Goal: Find specific page/section: Find specific page/section

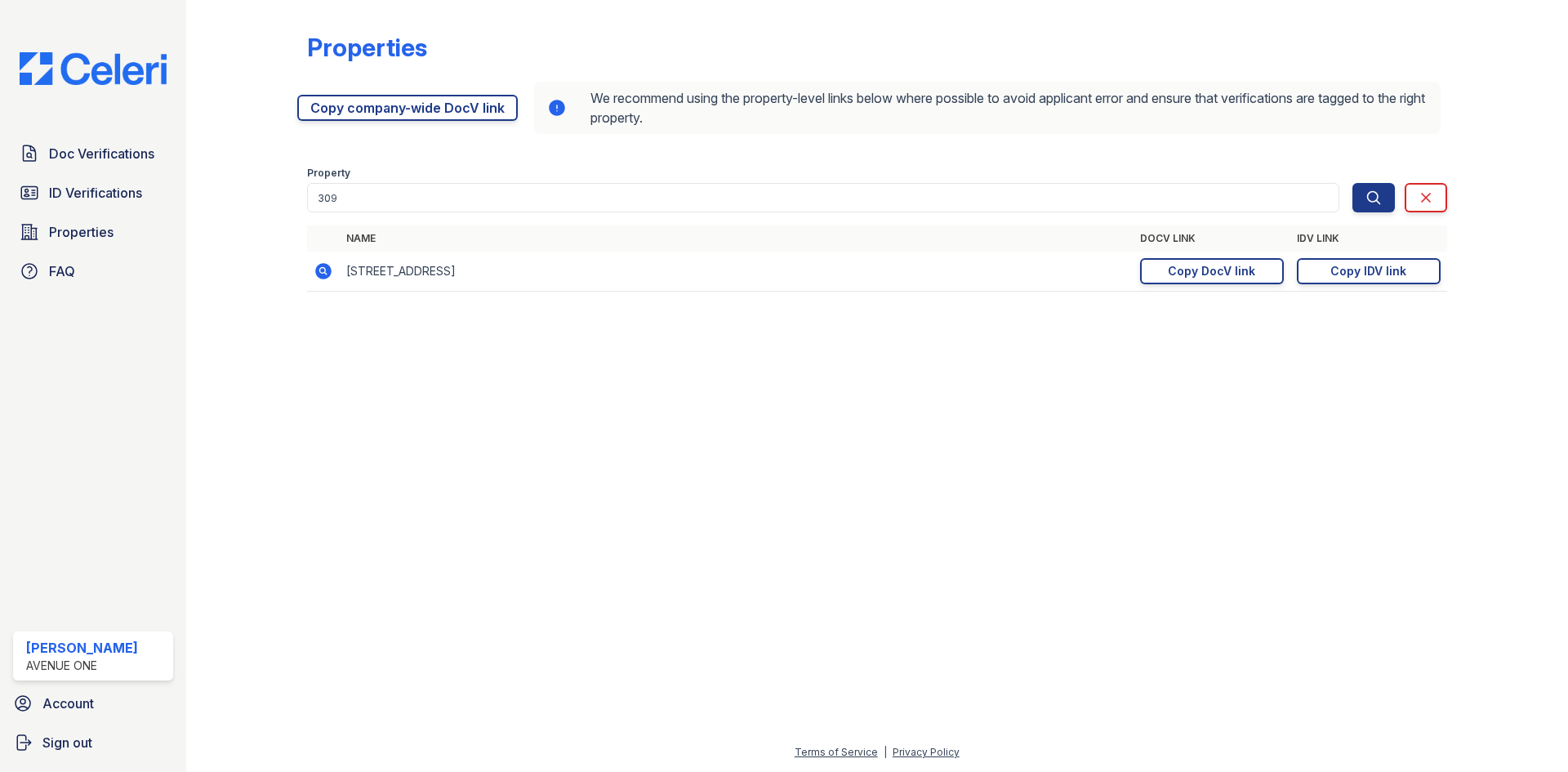
click at [223, 333] on div "Properties [URL][DOMAIN_NAME] Copy company-wide DocV link We recommend using th…" at bounding box center [877, 167] width 1329 height 334
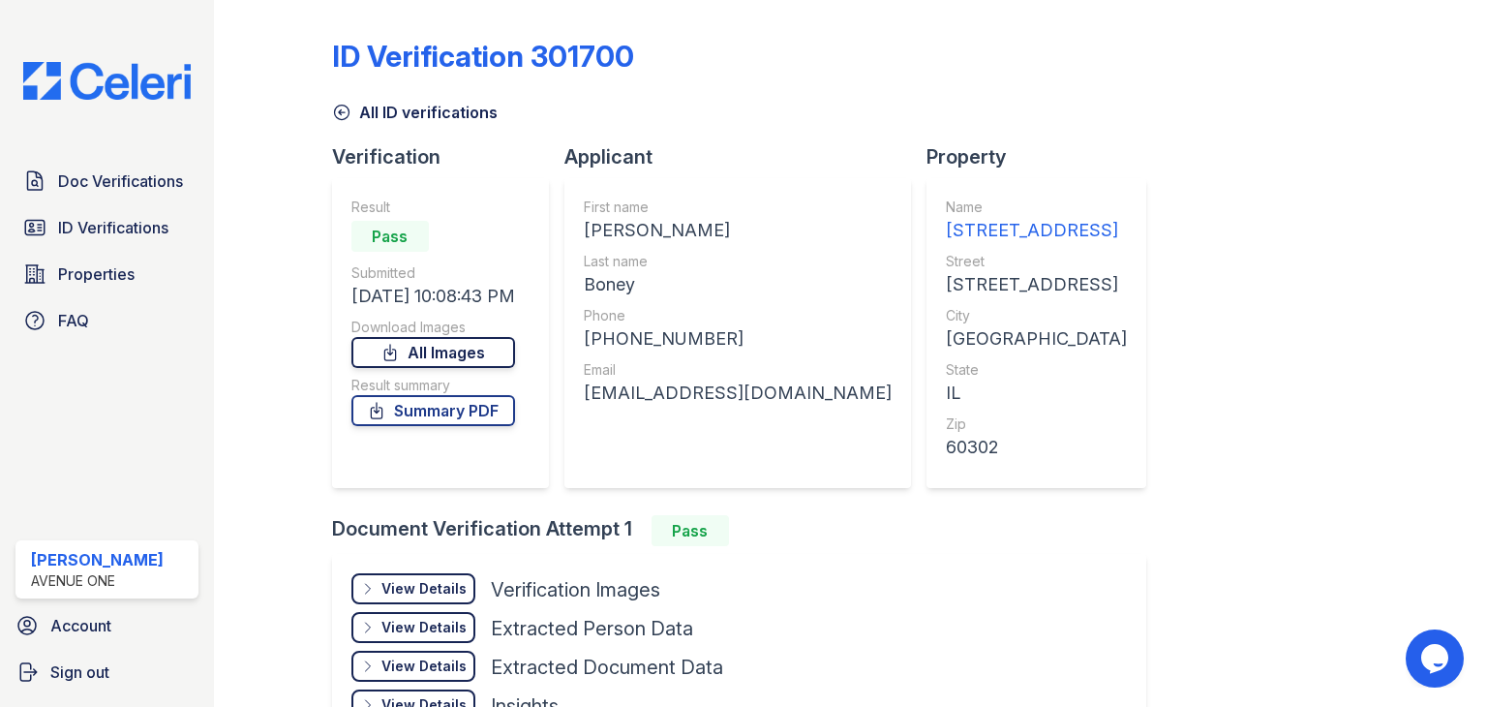
click at [486, 337] on link "All Images" at bounding box center [433, 352] width 164 height 31
click at [1344, 301] on div "ID Verification 301700 All ID verifications Verification Result Pass Submitted …" at bounding box center [851, 391] width 1038 height 767
drag, startPoint x: 421, startPoint y: 423, endPoint x: 431, endPoint y: 392, distance: 32.5
click at [421, 423] on link "Summary PDF" at bounding box center [433, 410] width 164 height 31
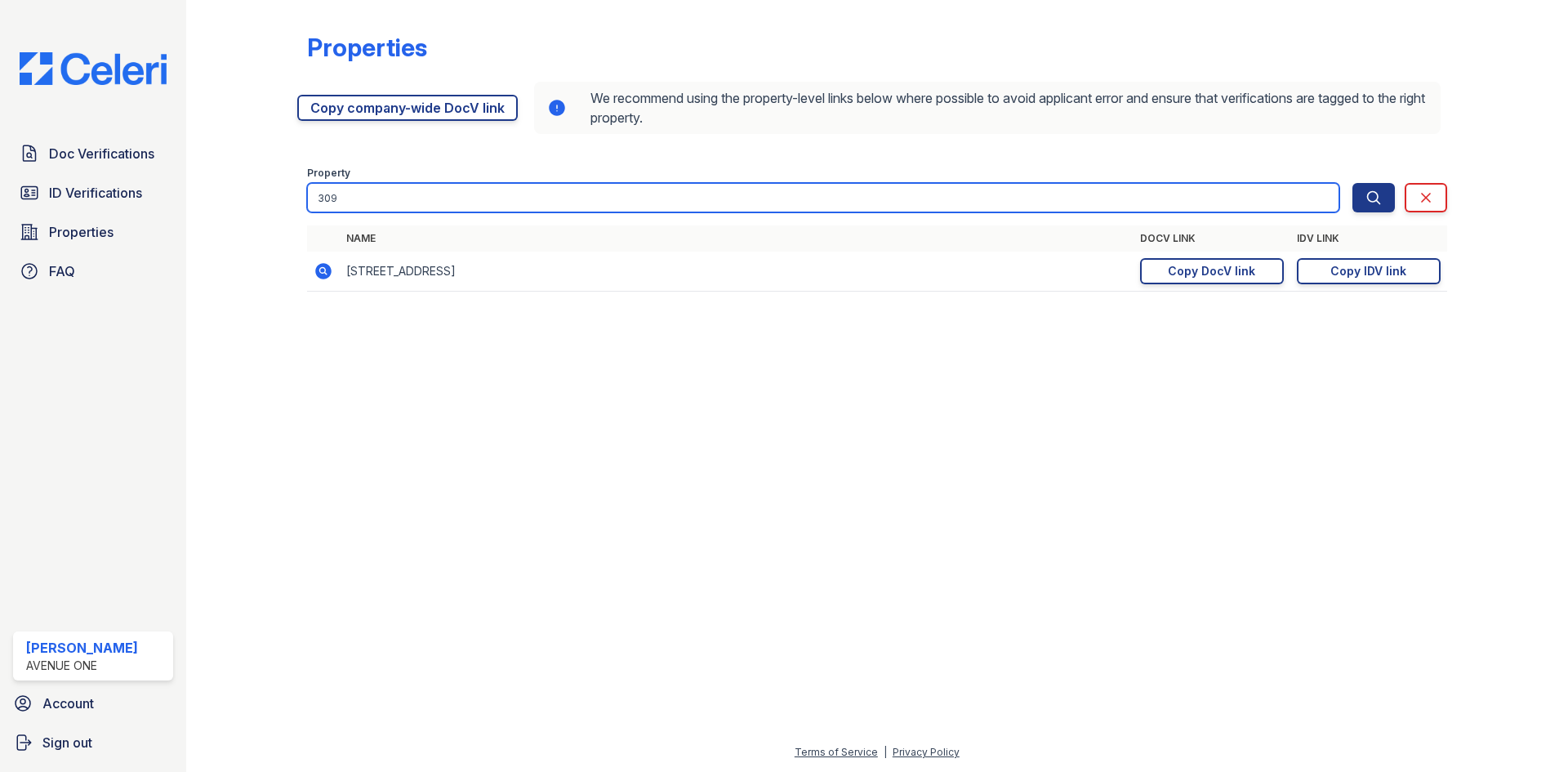
click at [462, 195] on input "309" at bounding box center [823, 197] width 1032 height 30
type input "3"
type input "6605"
click at [1352, 183] on button "Search" at bounding box center [1373, 197] width 42 height 30
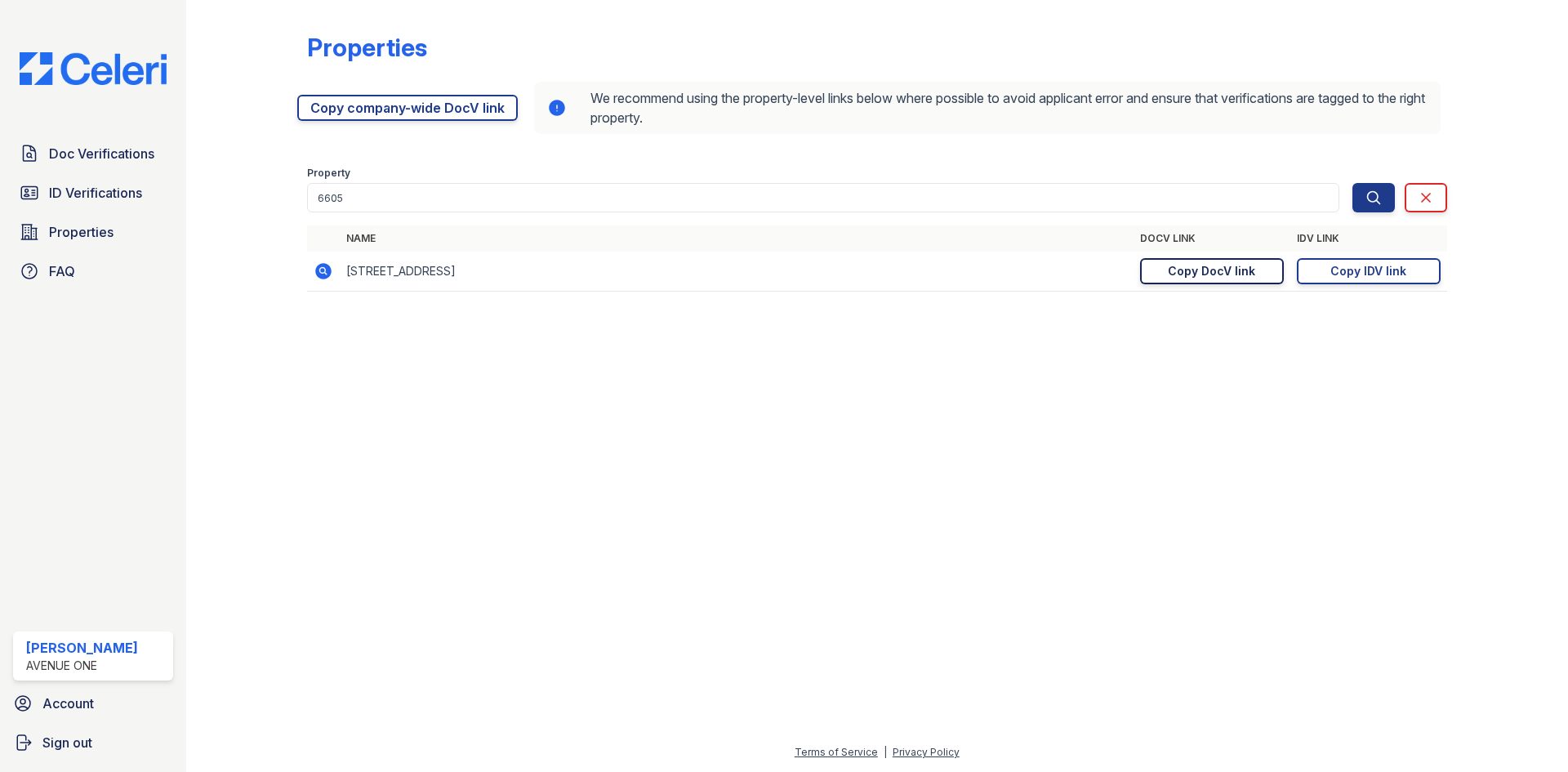
click at [1193, 273] on div "Copy DocV link" at bounding box center [1211, 271] width 88 height 16
